Goal: Information Seeking & Learning: Find specific page/section

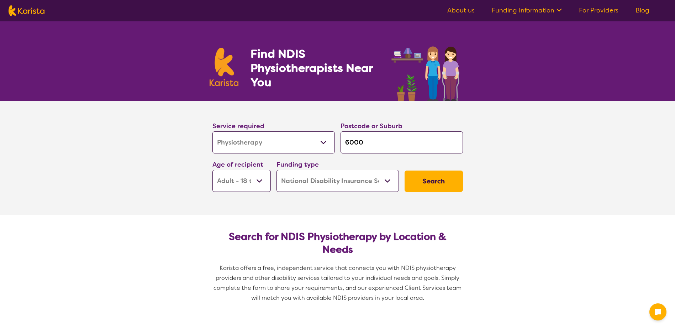
select select "Physiotherapy"
select select "AD"
select select "NDIS"
select select "Physiotherapy"
select select "AD"
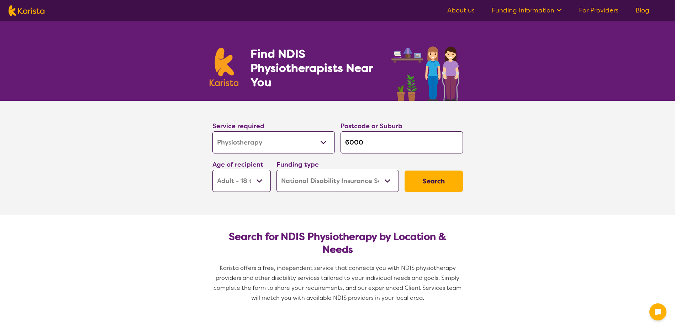
select select "NDIS"
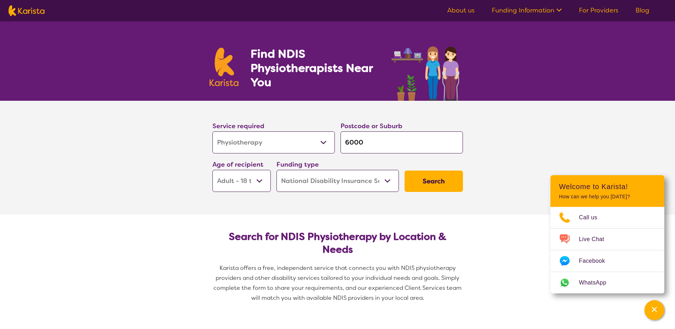
click at [381, 147] on input "6000" at bounding box center [402, 142] width 122 height 22
type input "600"
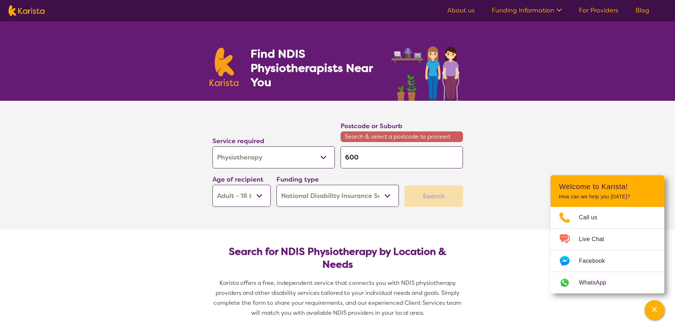
type input "60"
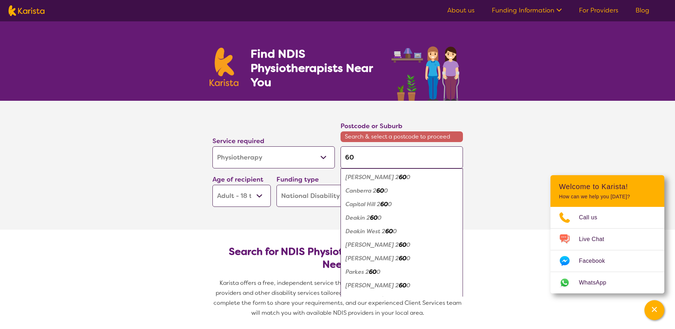
type input "606"
type input "6069"
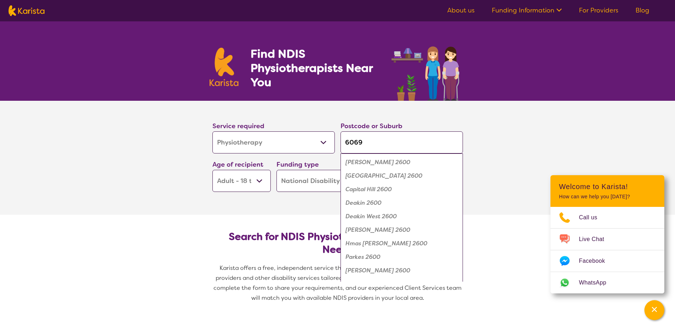
click button "Search" at bounding box center [434, 181] width 58 height 21
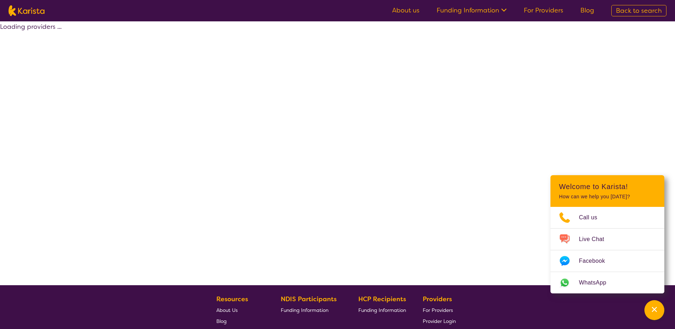
select select "by_score"
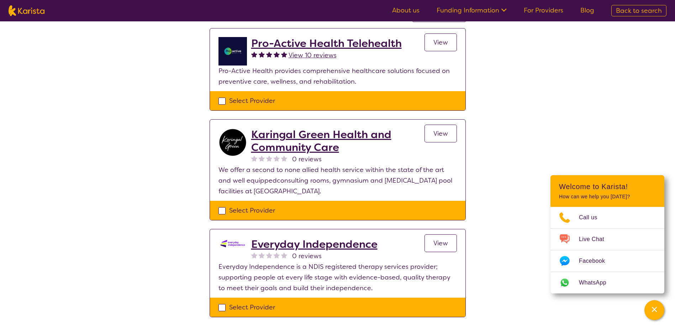
scroll to position [214, 0]
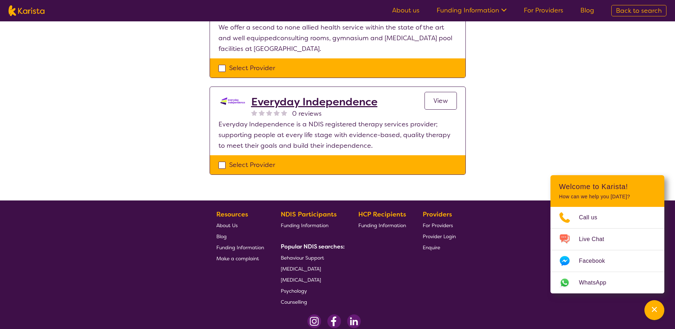
click at [323, 99] on h2 "Everyday Independence" at bounding box center [314, 101] width 126 height 13
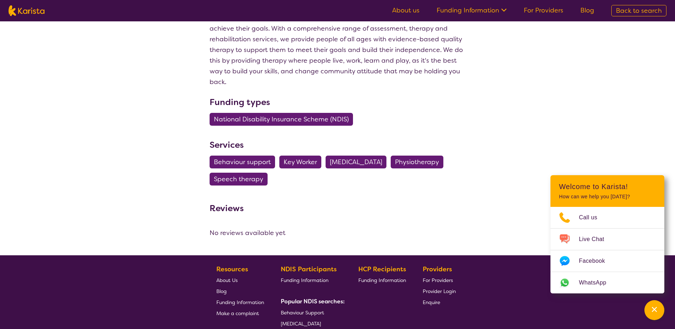
scroll to position [489, 0]
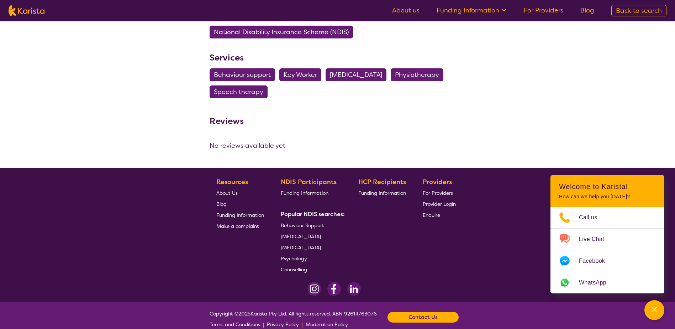
click at [641, 168] on footer "Resources About Us Blog Funding Information Make a complaint NDIS Participants …" at bounding box center [337, 235] width 675 height 134
click at [439, 68] on span "Physiotherapy" at bounding box center [417, 74] width 44 height 13
select select "Physiotherapy"
select select "AD"
select select "NDIS"
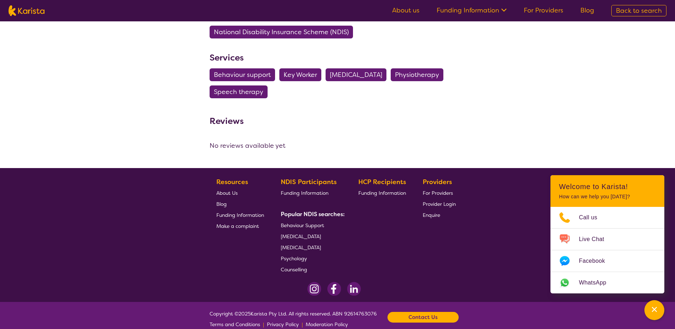
select select "Physiotherapy"
select select "AD"
select select "NDIS"
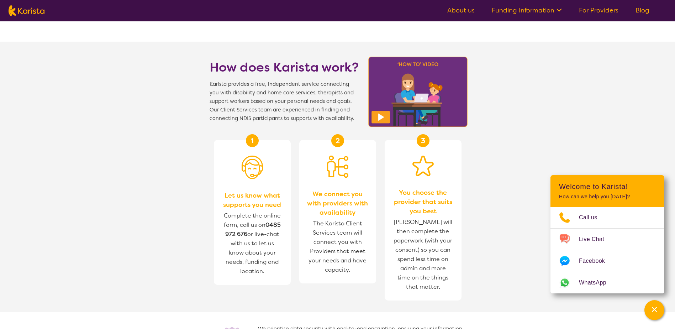
scroll to position [712, 0]
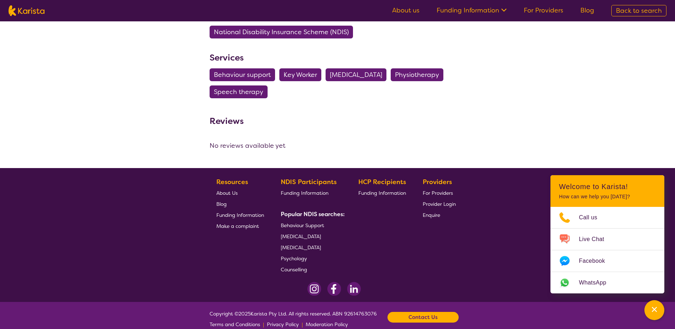
select select "by_score"
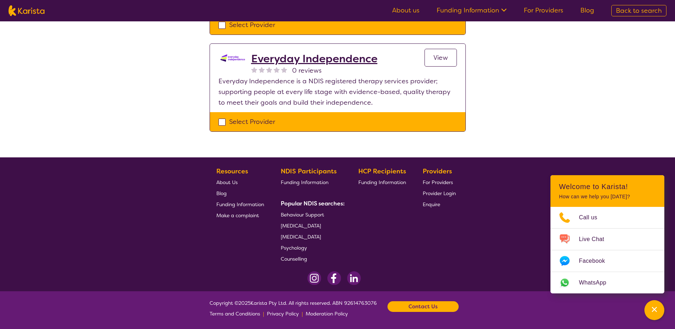
scroll to position [214, 0]
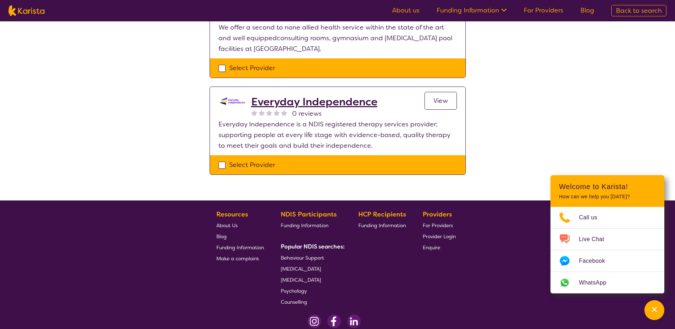
select select "Physiotherapy"
select select "AD"
select select "NDIS"
select select "Physiotherapy"
select select "AD"
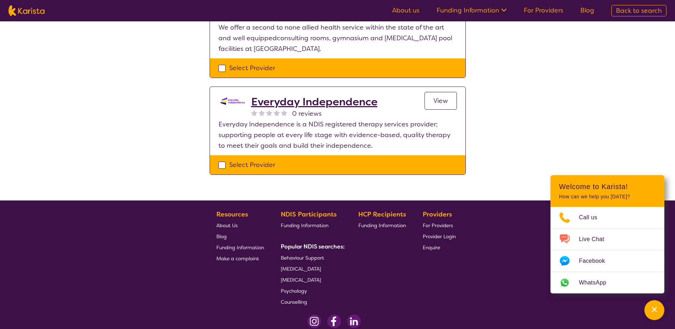
select select "NDIS"
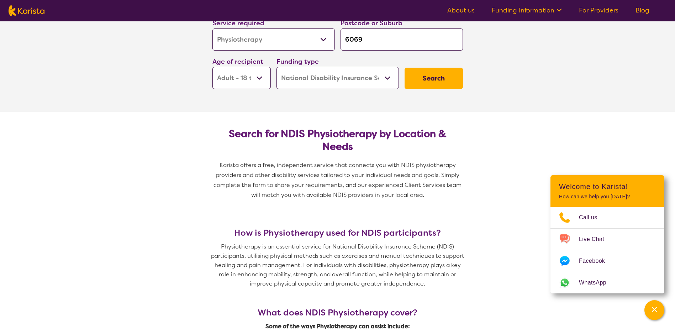
scroll to position [107, 0]
